Goal: Task Accomplishment & Management: Use online tool/utility

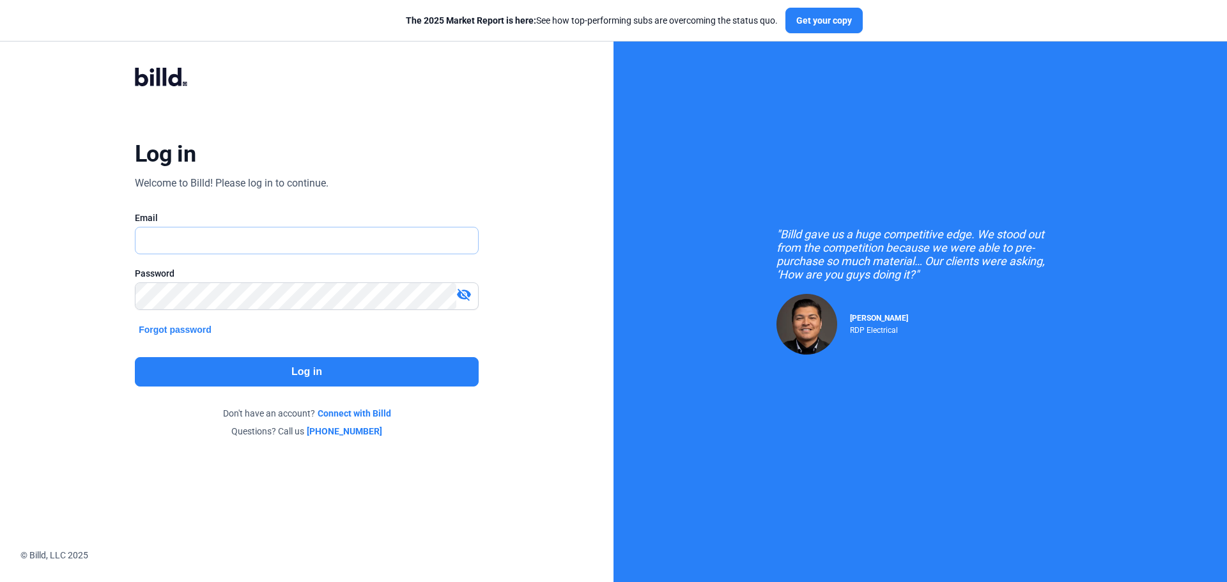
type input "[DOMAIN_NAME][EMAIL_ADDRESS][DOMAIN_NAME]"
click at [318, 364] on button "Log in" at bounding box center [307, 371] width 344 height 29
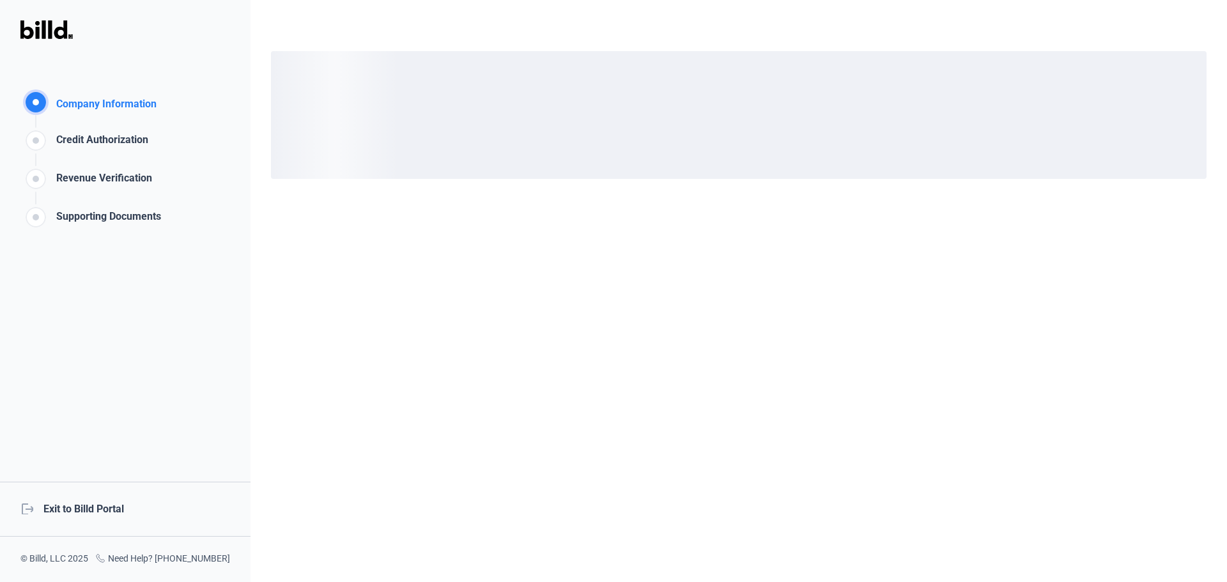
click at [87, 511] on div "logout Exit to Billd Portal" at bounding box center [125, 509] width 251 height 55
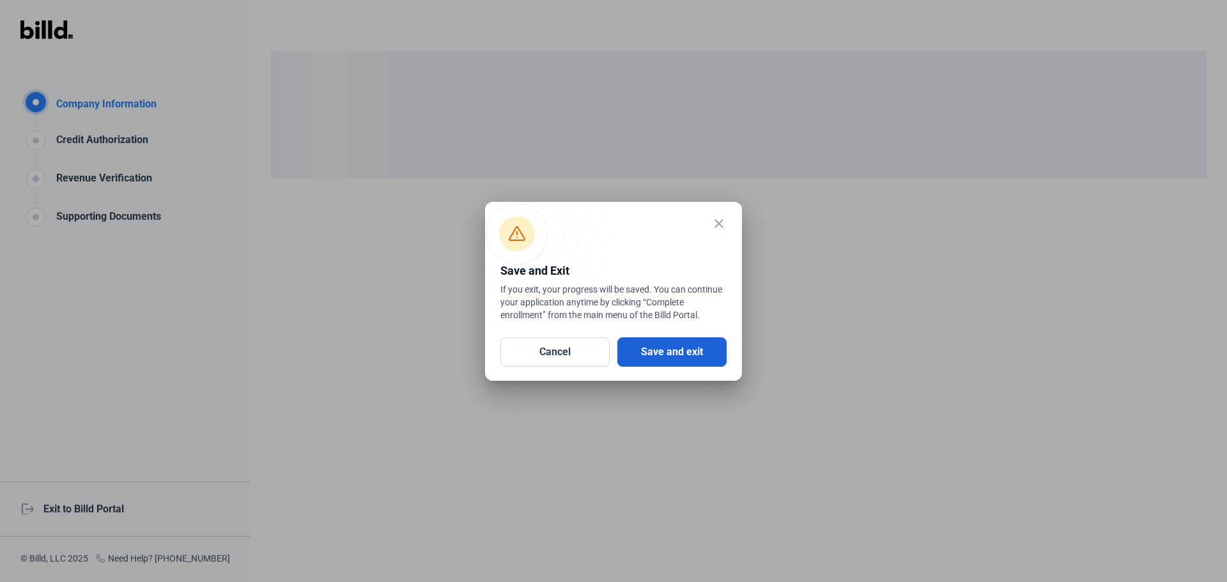
click at [721, 354] on button "Save and exit" at bounding box center [672, 352] width 109 height 29
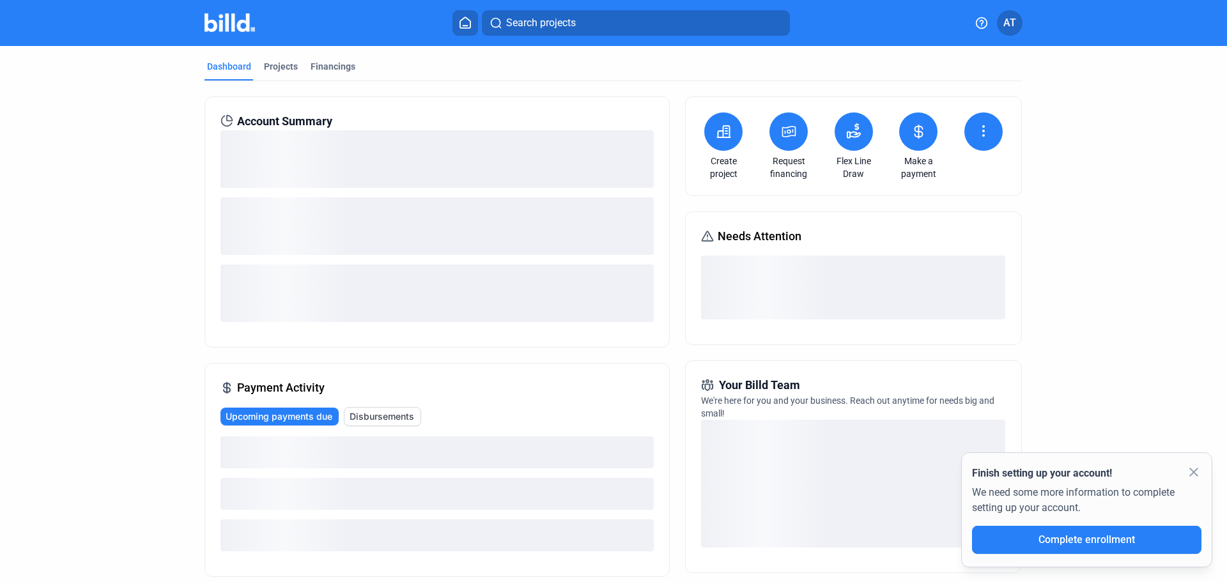
click at [853, 134] on icon at bounding box center [854, 135] width 13 height 6
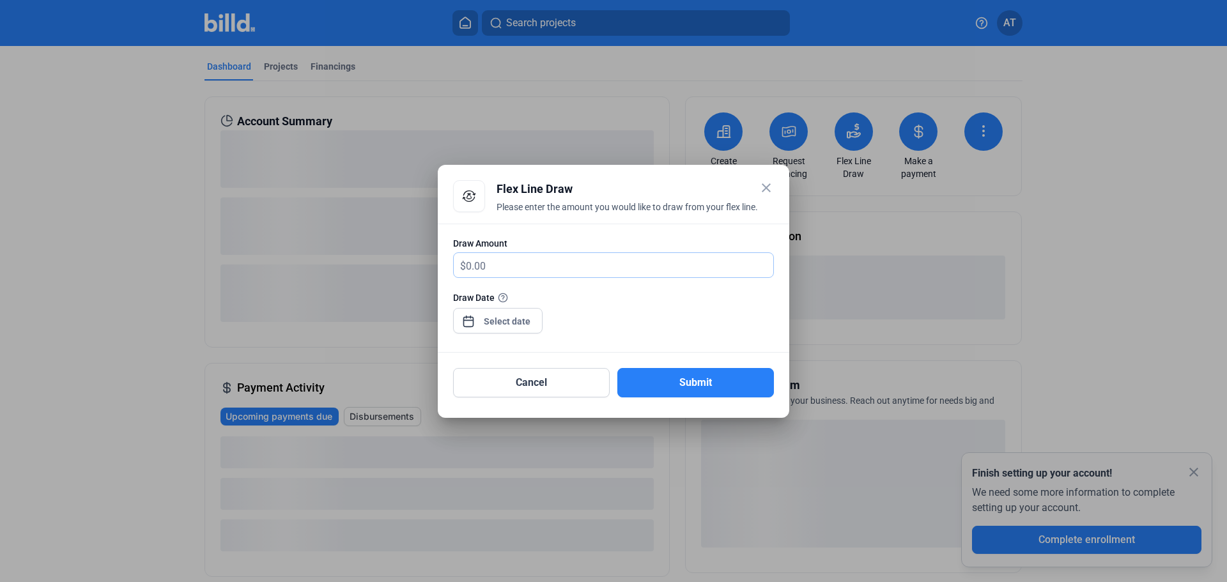
click at [511, 268] on input "text" at bounding box center [619, 265] width 307 height 25
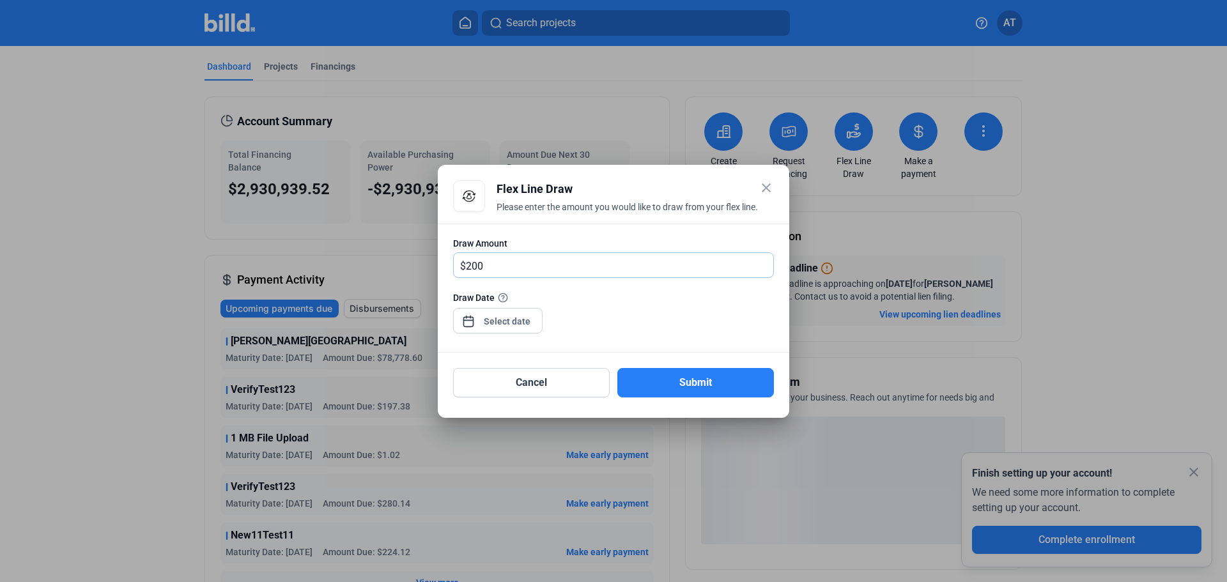
type input "200"
click at [596, 336] on div at bounding box center [613, 340] width 321 height 13
click at [522, 322] on div "close Flex Line Draw Please enter the amount you would like to draw from your f…" at bounding box center [613, 291] width 1227 height 582
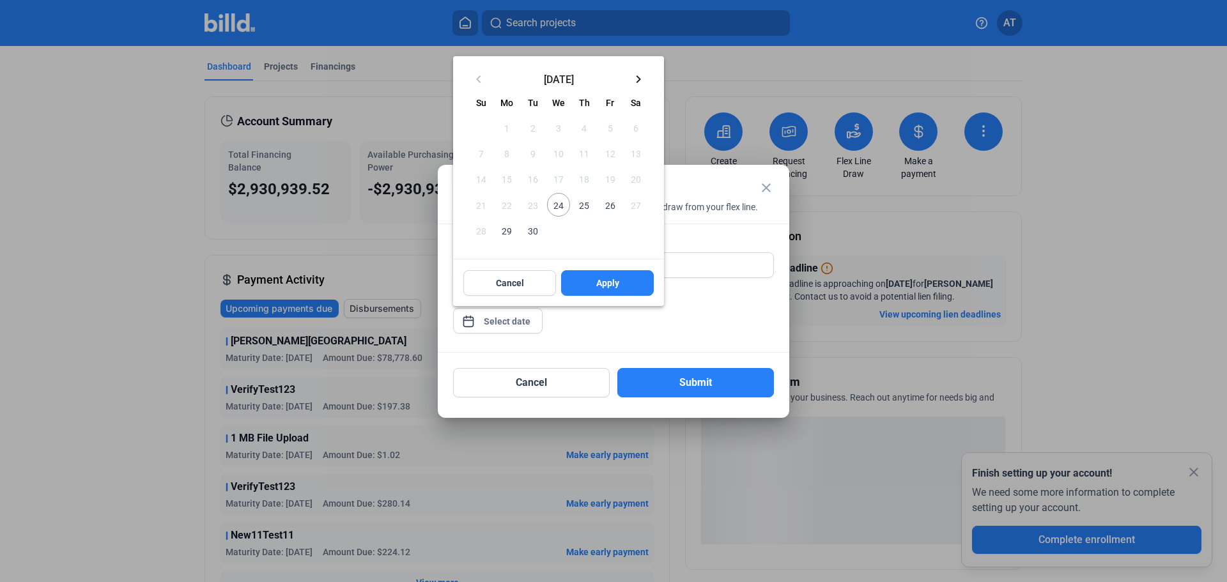
click at [538, 233] on span "30" at bounding box center [533, 230] width 23 height 23
click at [626, 290] on button "Apply" at bounding box center [607, 283] width 93 height 26
type input "[DATE]"
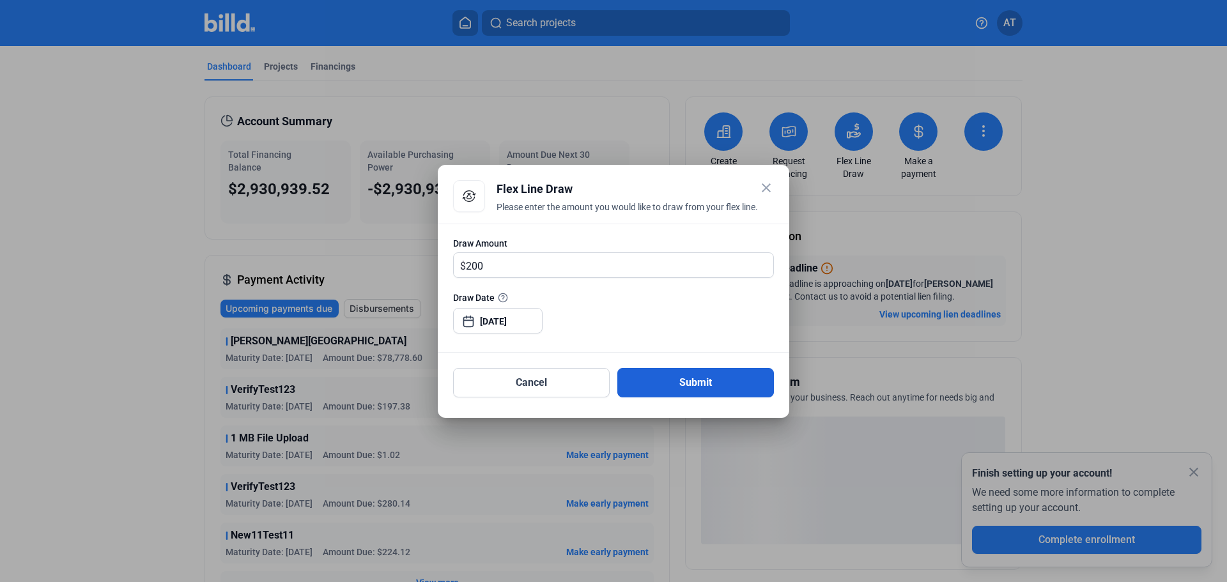
click at [712, 390] on button "Submit" at bounding box center [696, 382] width 157 height 29
